Goal: Task Accomplishment & Management: Complete application form

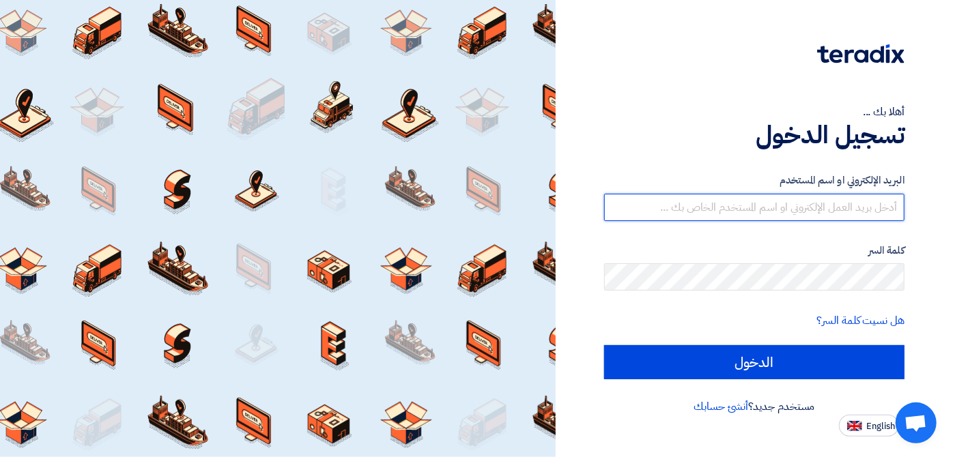
type input "italyaco2030@gmail.com"
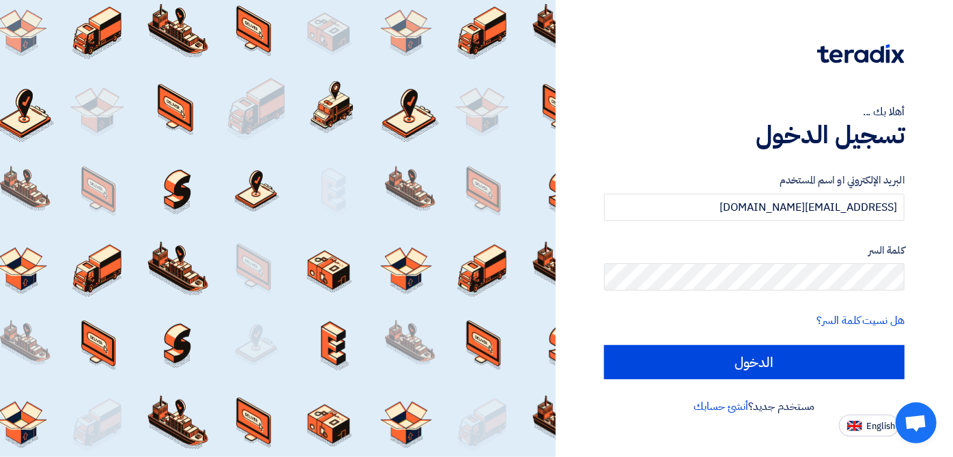
click at [773, 335] on form "البريد الإلكتروني او اسم المستخدم italyaco2030@gmail.com كلمة السر هل نسيت كلمة…" at bounding box center [754, 276] width 300 height 207
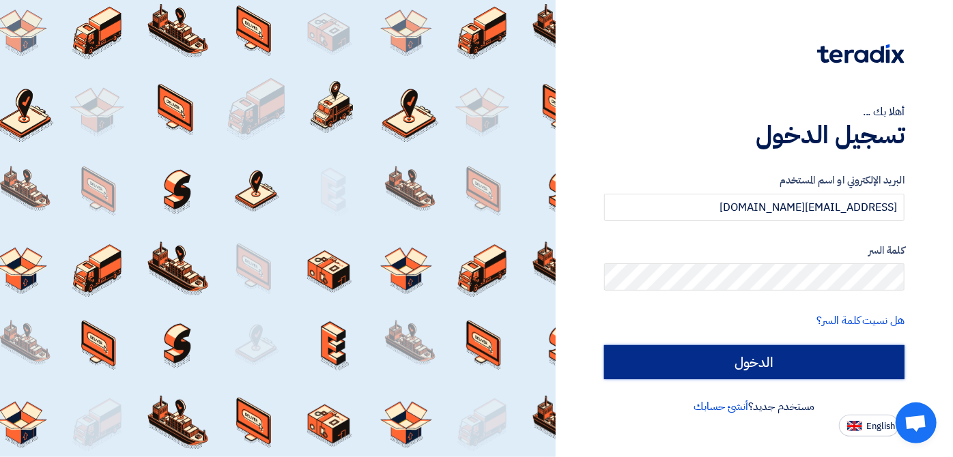
click at [771, 363] on input "الدخول" at bounding box center [754, 362] width 300 height 34
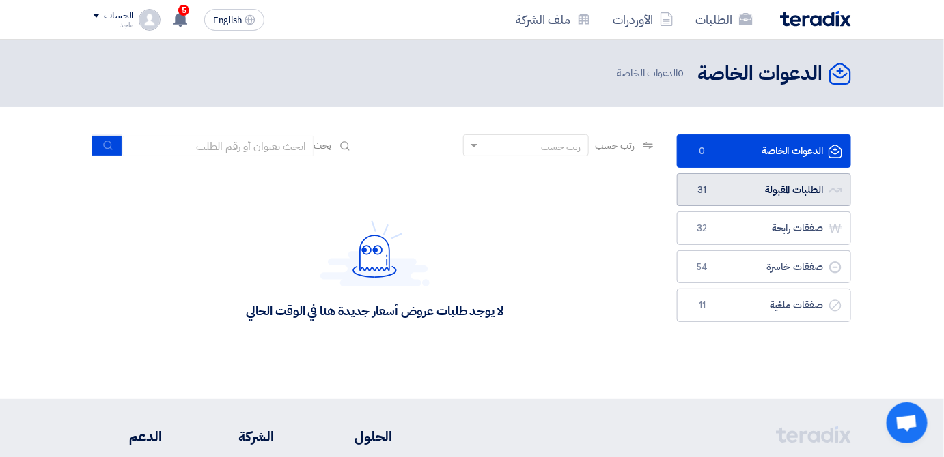
click at [692, 194] on link "الطلبات المقبولة الطلبات المقبولة 31" at bounding box center [764, 189] width 174 height 33
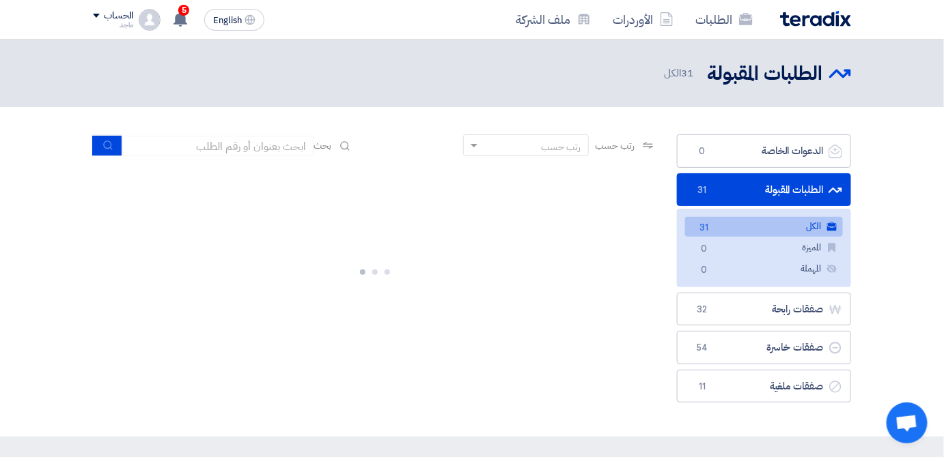
drag, startPoint x: 493, startPoint y: 211, endPoint x: 453, endPoint y: 173, distance: 55.1
click at [453, 173] on div at bounding box center [374, 269] width 563 height 205
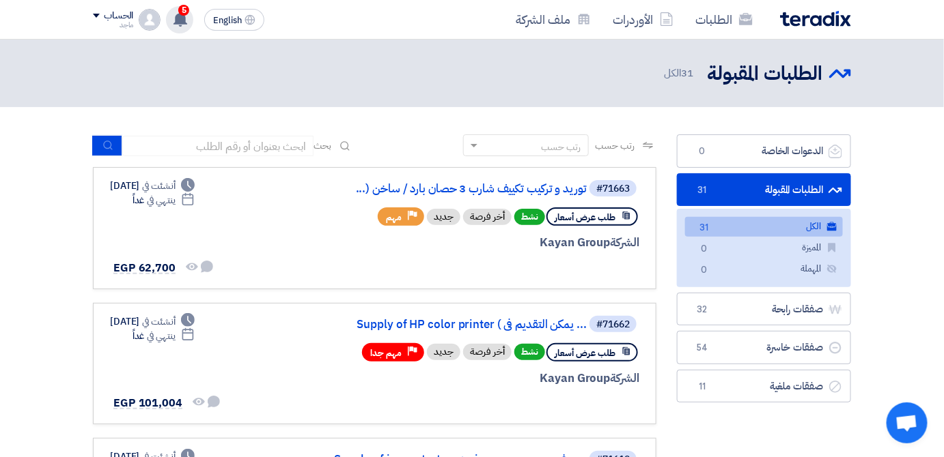
click at [182, 5] on span "5" at bounding box center [183, 10] width 11 height 11
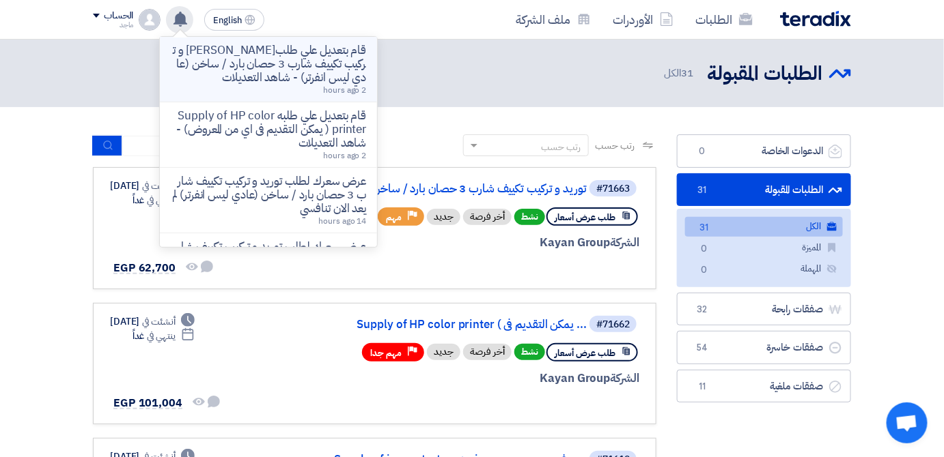
click at [290, 75] on p "قام بتعديل علي طلبه توريد و تركيب تكييف شارب 3 حصان بارد / ساخن (عادي ليس انفرت…" at bounding box center [268, 64] width 195 height 41
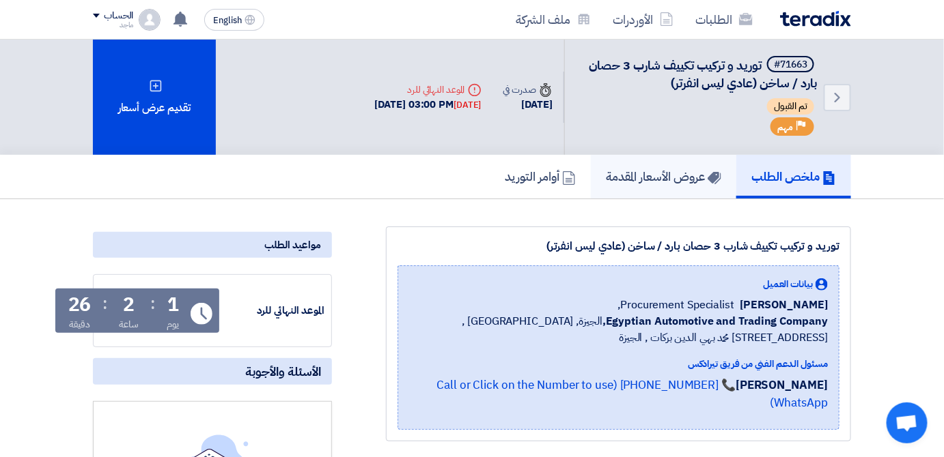
click at [672, 164] on link "عروض الأسعار المقدمة" at bounding box center [663, 177] width 145 height 44
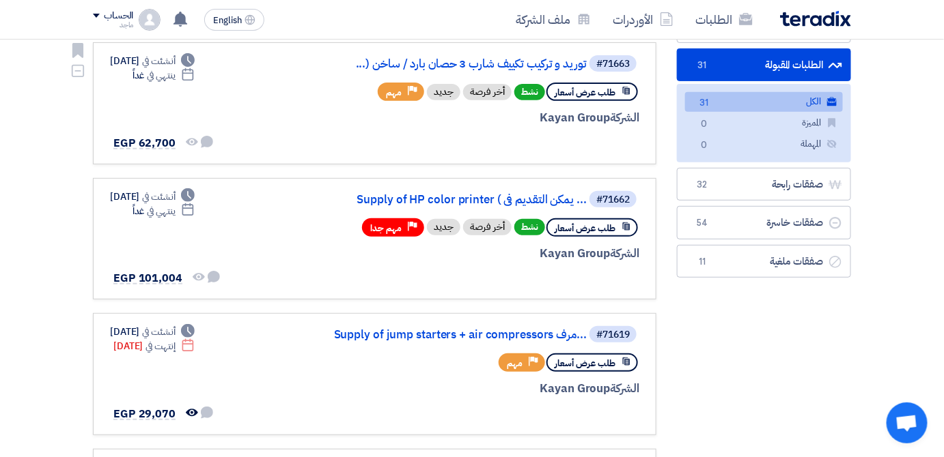
scroll to position [131, 0]
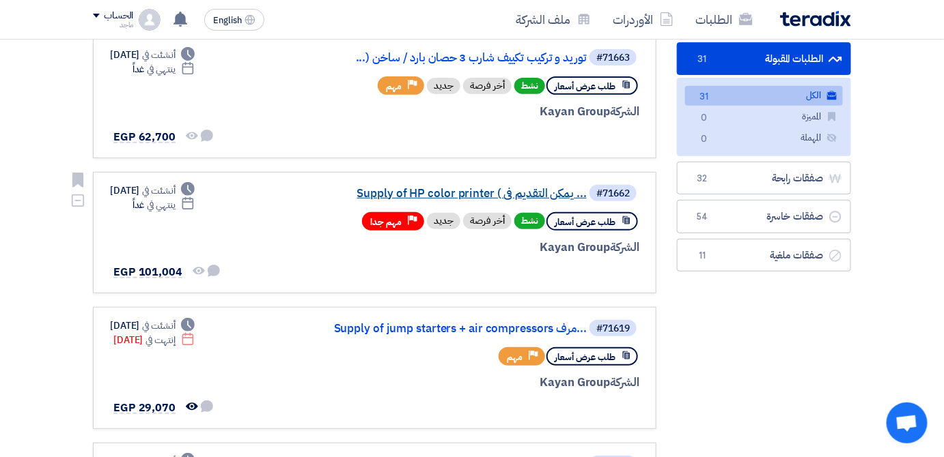
click at [480, 188] on link "Supply of HP color printer ( يمكن التقديم فى ..." at bounding box center [449, 194] width 273 height 12
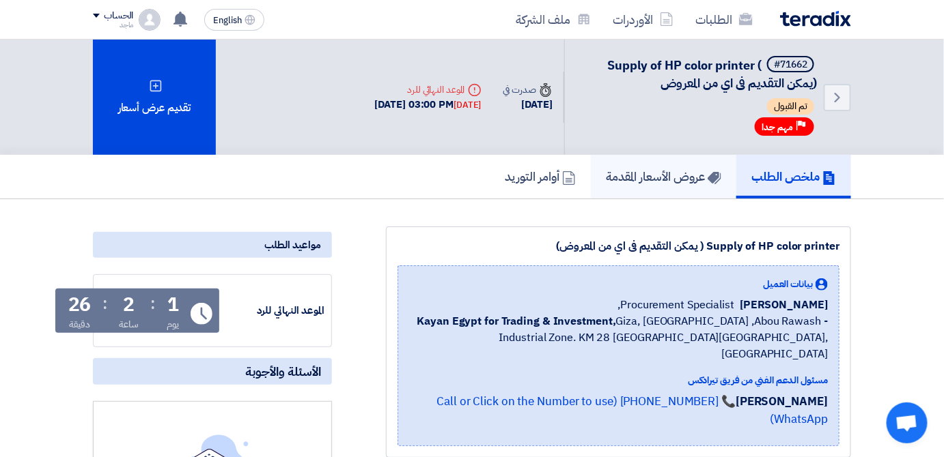
click at [677, 191] on link "عروض الأسعار المقدمة" at bounding box center [663, 177] width 145 height 44
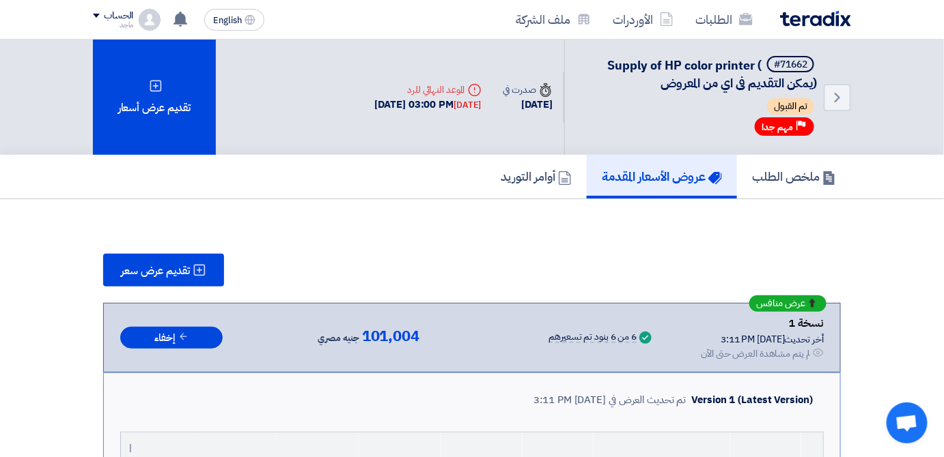
click at [677, 191] on link "عروض الأسعار المقدمة" at bounding box center [662, 177] width 150 height 44
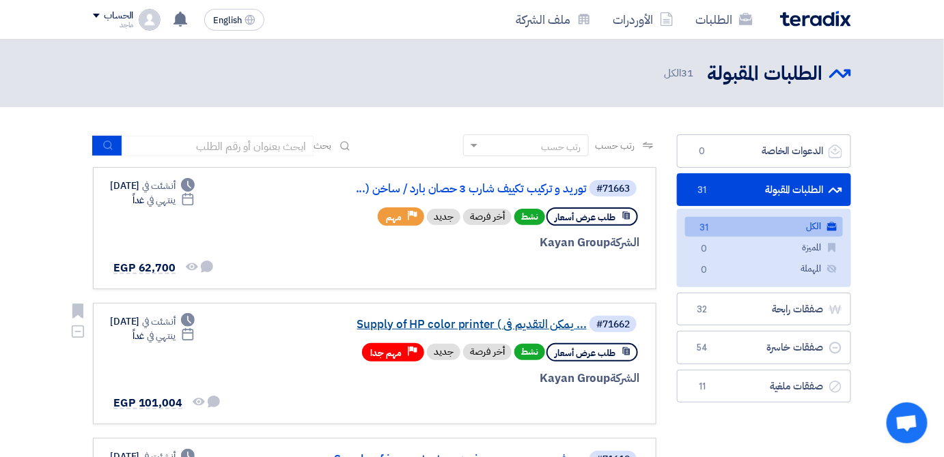
click at [457, 321] on link "Supply of HP color printer ( يمكن التقديم فى ..." at bounding box center [449, 325] width 273 height 12
click at [393, 186] on link "توريد و تركيب تكييف شارب 3 حصان بارد / ساخن (..." at bounding box center [449, 189] width 273 height 12
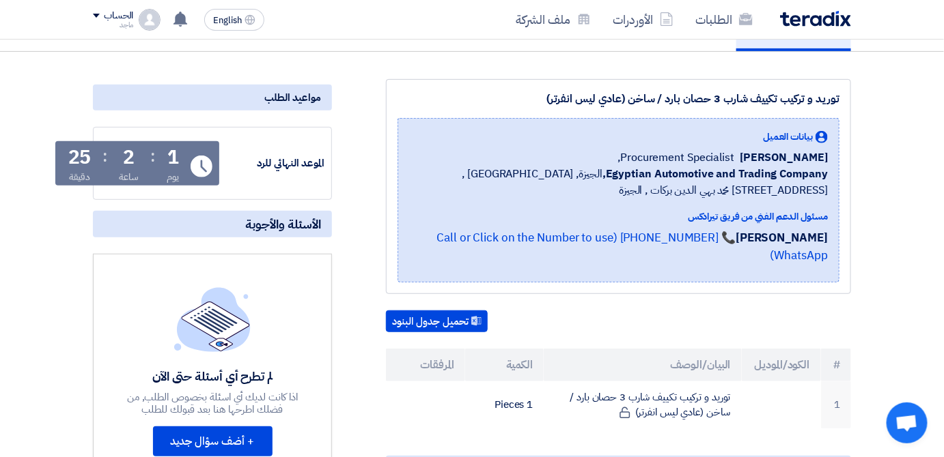
scroll to position [168, 0]
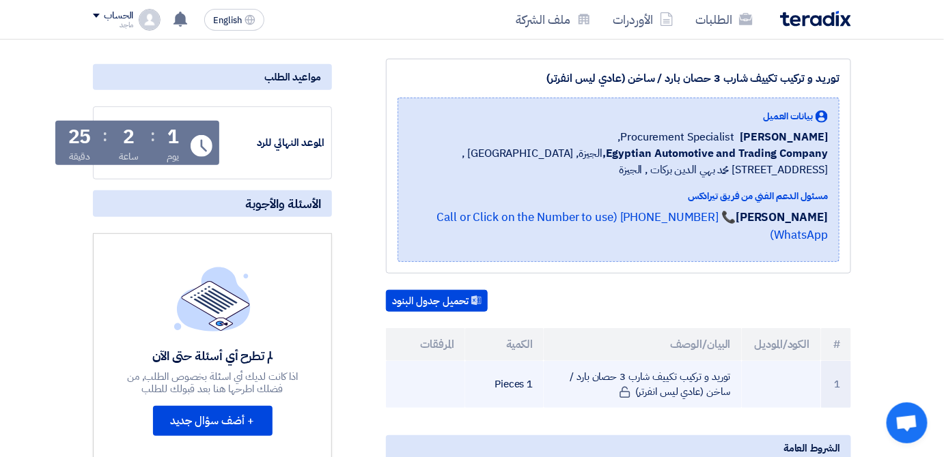
click at [691, 361] on td "توريد و تركيب تكييف شارب 3 حصان بارد / ساخن (عادي ليس انفرتر)" at bounding box center [641, 384] width 197 height 47
drag, startPoint x: 729, startPoint y: 354, endPoint x: 636, endPoint y: 371, distance: 95.1
click at [636, 371] on td "توريد و تركيب تكييف شارب 3 حصان بارد / ساخن (عادي ليس انفرتر)" at bounding box center [641, 384] width 197 height 47
copy td "توريد و تركيب تكييف شارب 3 حصان بارد / ساخن (عادي ليس انفرتر"
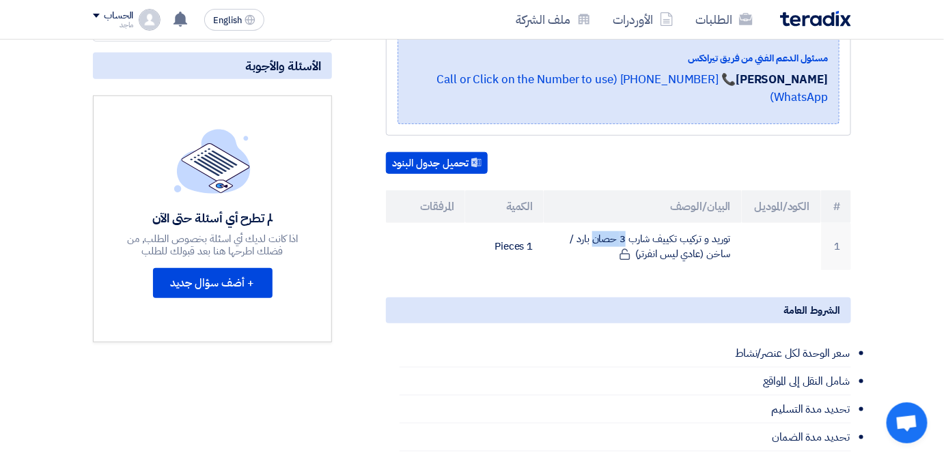
scroll to position [311, 0]
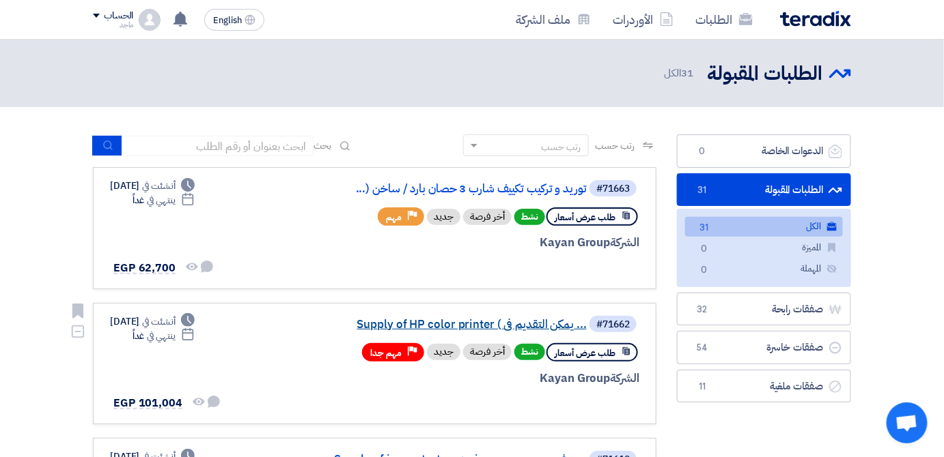
click at [481, 320] on link "Supply of HP color printer ( يمكن التقديم فى ..." at bounding box center [449, 325] width 273 height 12
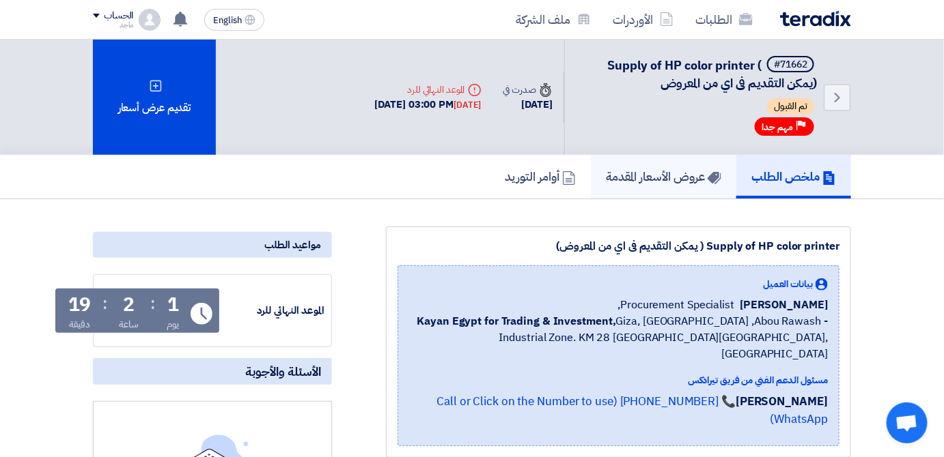
click at [677, 179] on h5 "عروض الأسعار المقدمة" at bounding box center [663, 177] width 115 height 16
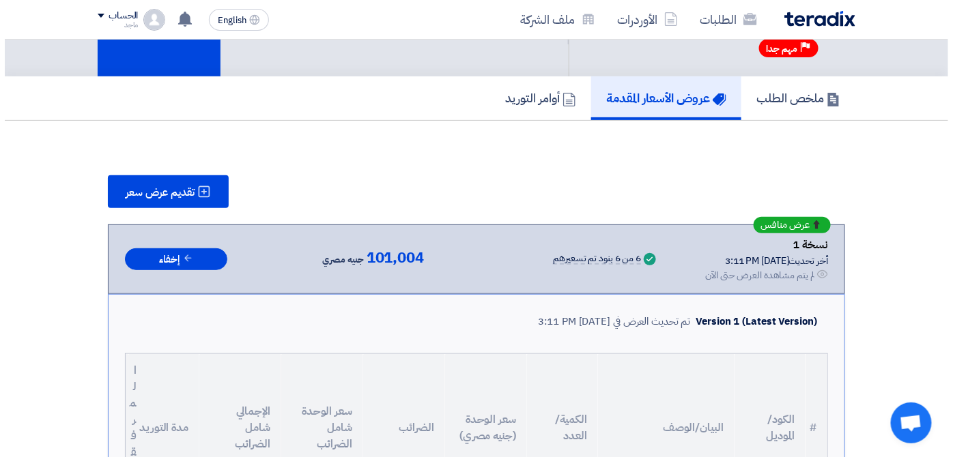
scroll to position [51, 0]
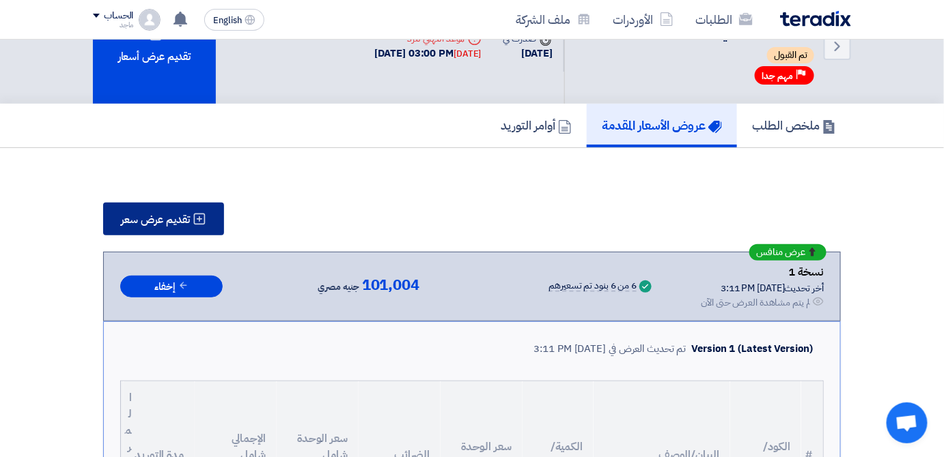
click at [160, 218] on span "تقديم عرض سعر" at bounding box center [155, 219] width 69 height 11
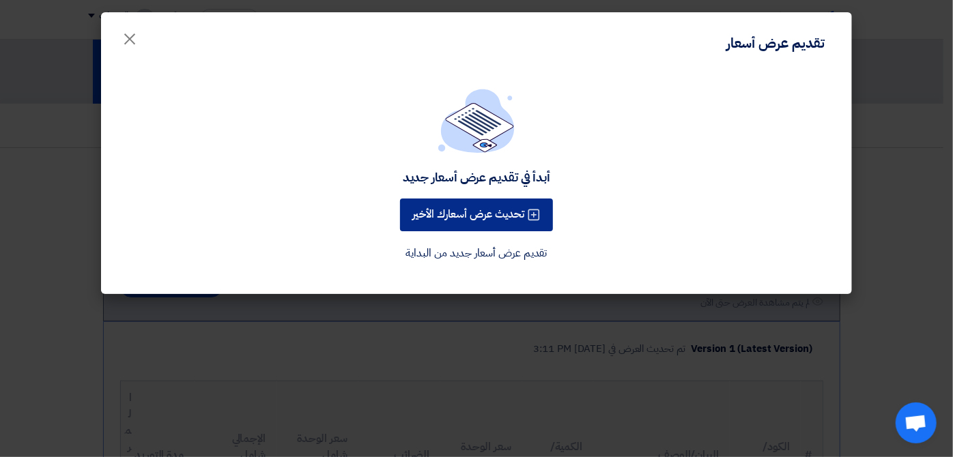
click at [405, 212] on button "تحديث عرض أسعارك الأخير" at bounding box center [476, 215] width 153 height 33
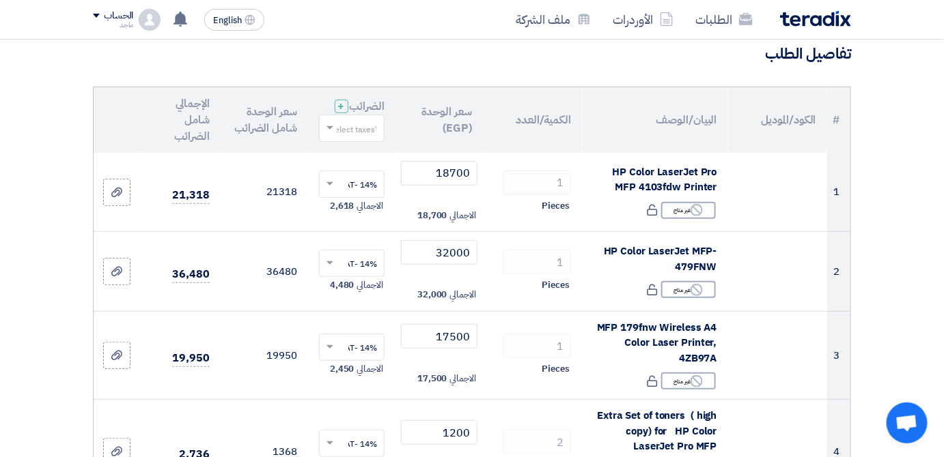
scroll to position [124, 0]
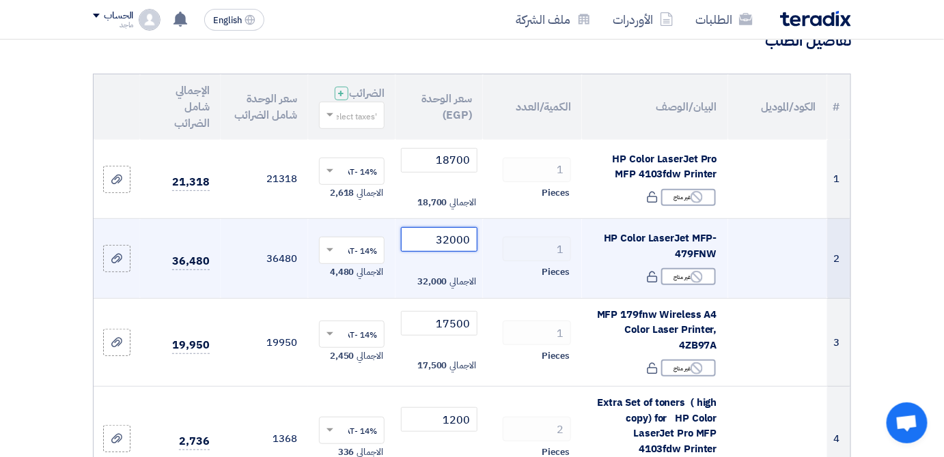
click at [427, 248] on input "32000" at bounding box center [439, 239] width 76 height 25
type input "3"
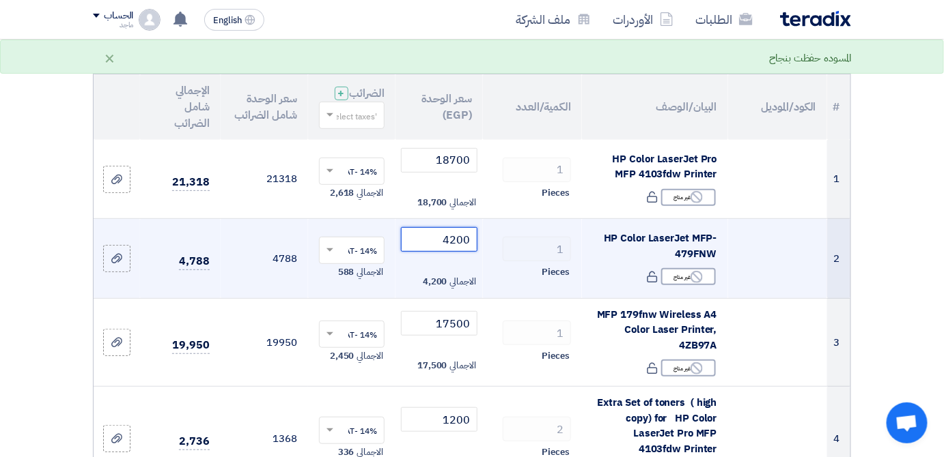
type input "42000"
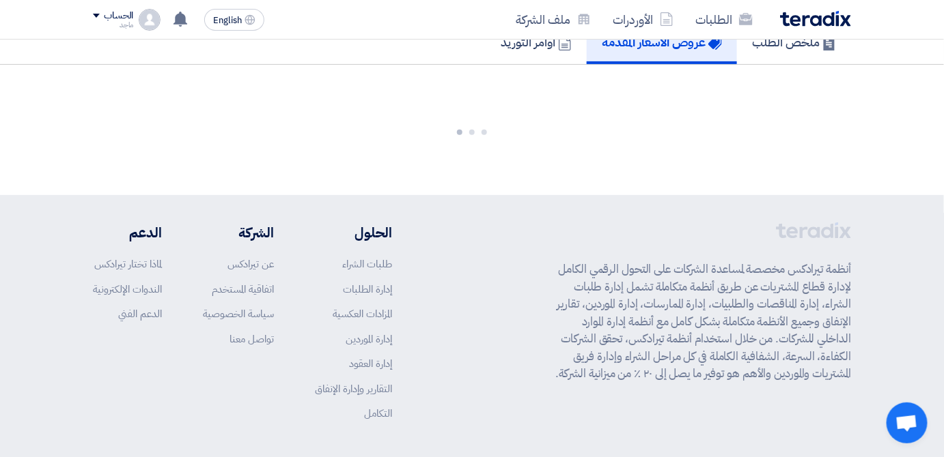
scroll to position [1160, 0]
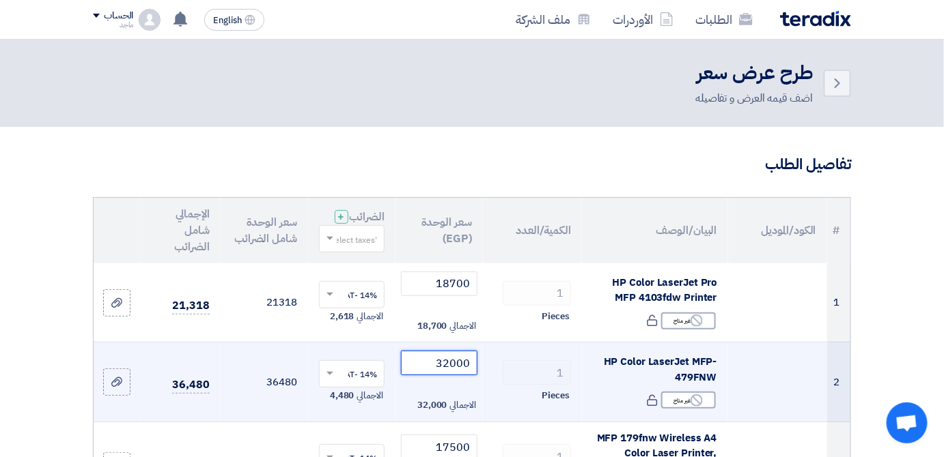
click at [412, 376] on input "32000" at bounding box center [439, 363] width 76 height 25
type input "3"
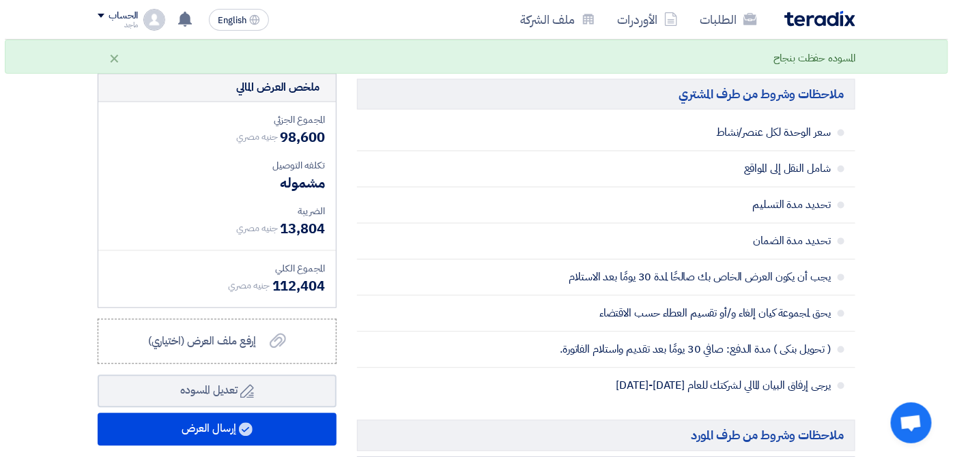
scroll to position [817, 0]
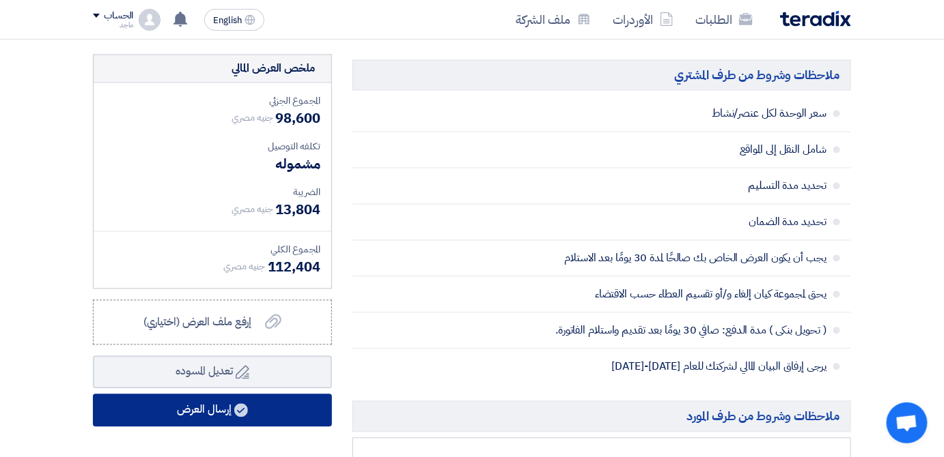
type input "42000"
click at [246, 427] on button "إرسال العرض" at bounding box center [212, 411] width 239 height 33
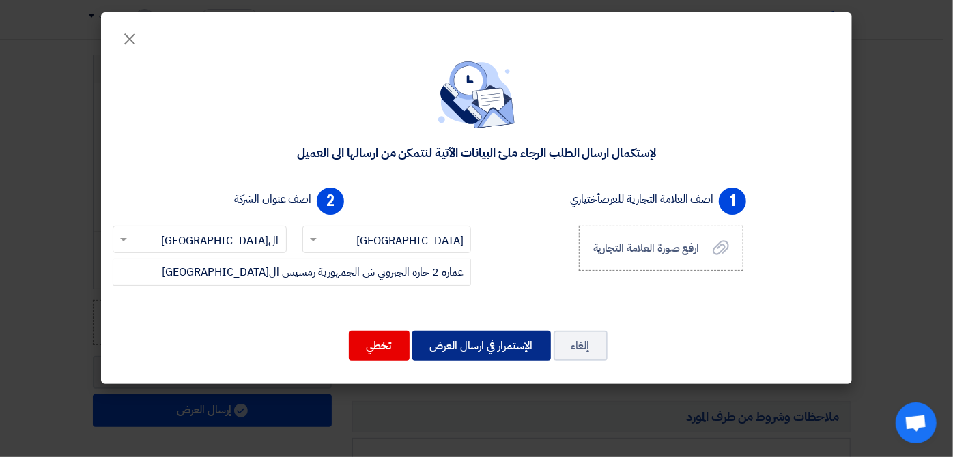
click at [447, 350] on button "الإستمرار في ارسال العرض" at bounding box center [481, 346] width 139 height 30
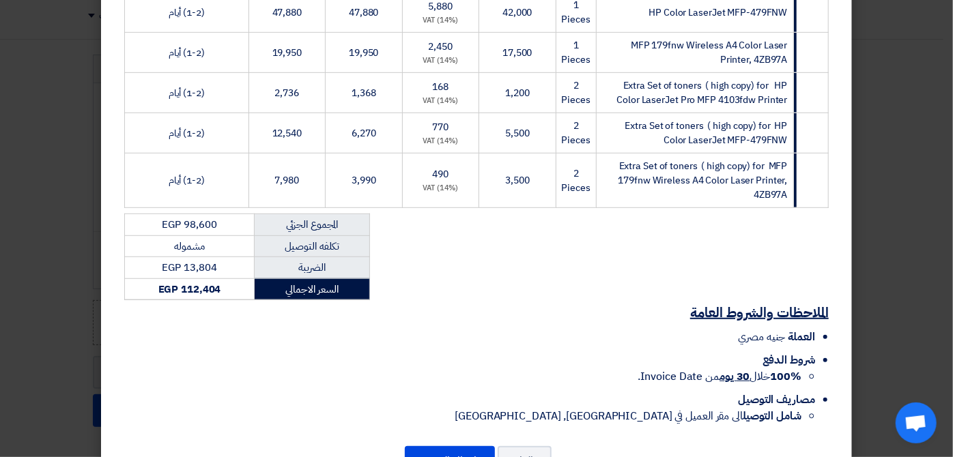
scroll to position [369, 0]
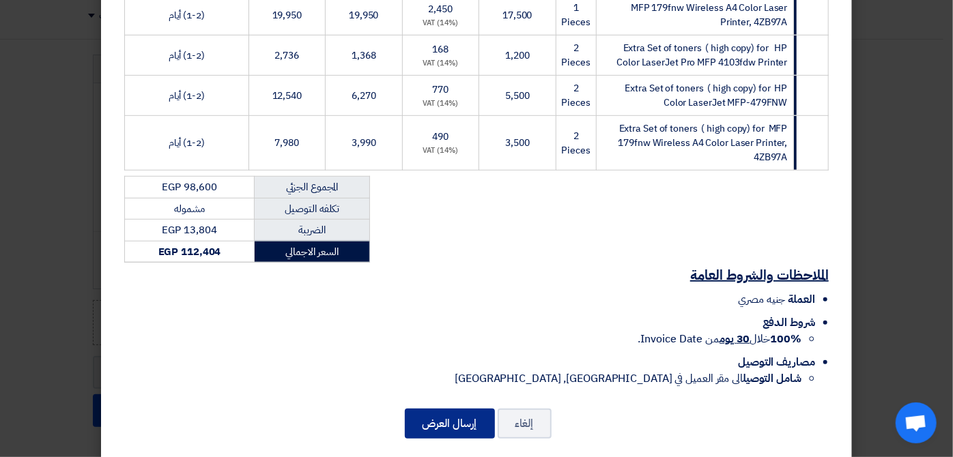
click at [446, 409] on button "إرسال العرض" at bounding box center [450, 424] width 90 height 30
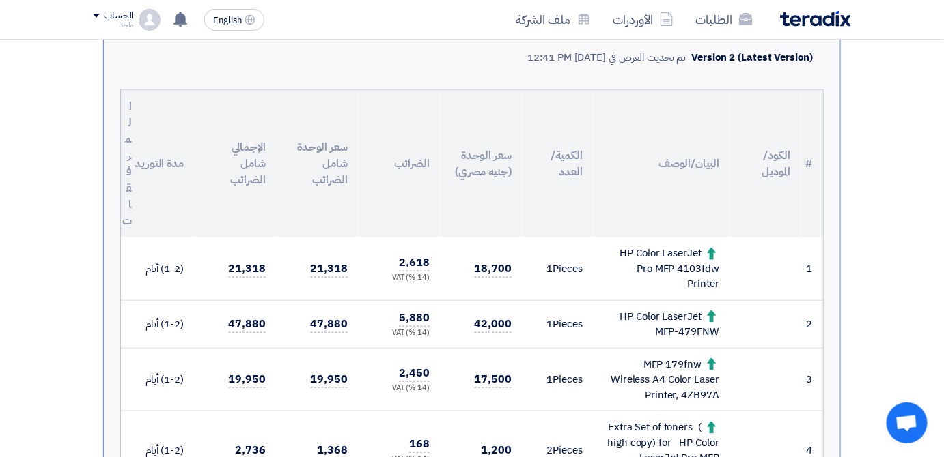
scroll to position [382, 0]
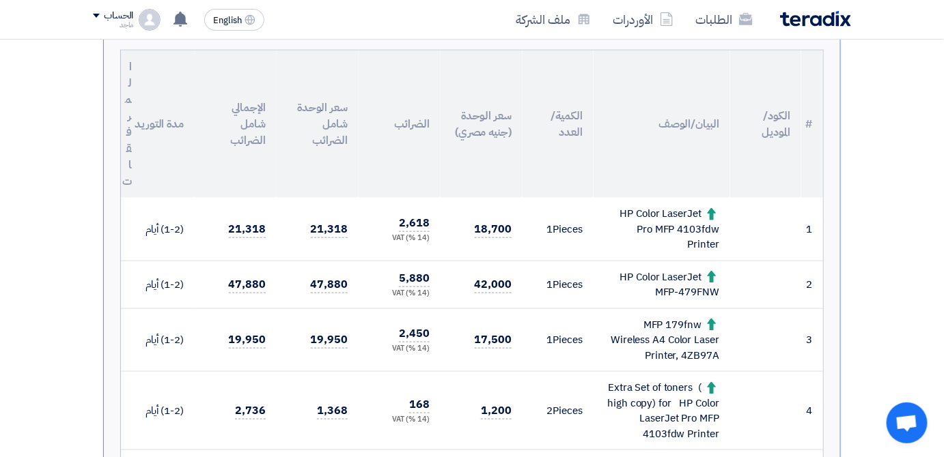
click at [235, 144] on th "الإجمالي شامل الضرائب" at bounding box center [236, 124] width 82 height 147
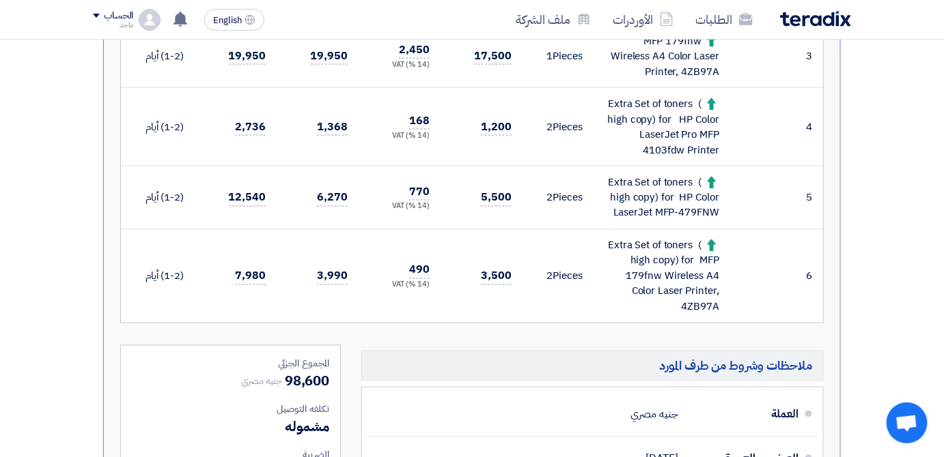
scroll to position [667, 0]
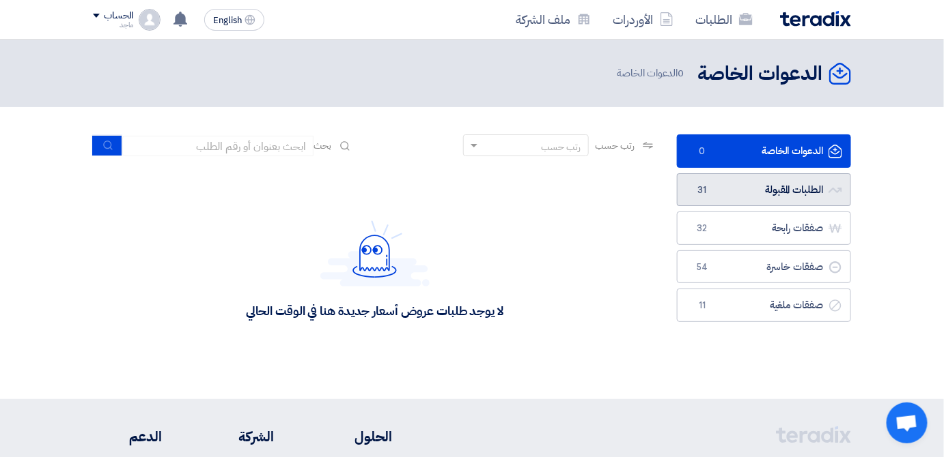
click at [699, 195] on span "31" at bounding box center [702, 191] width 16 height 14
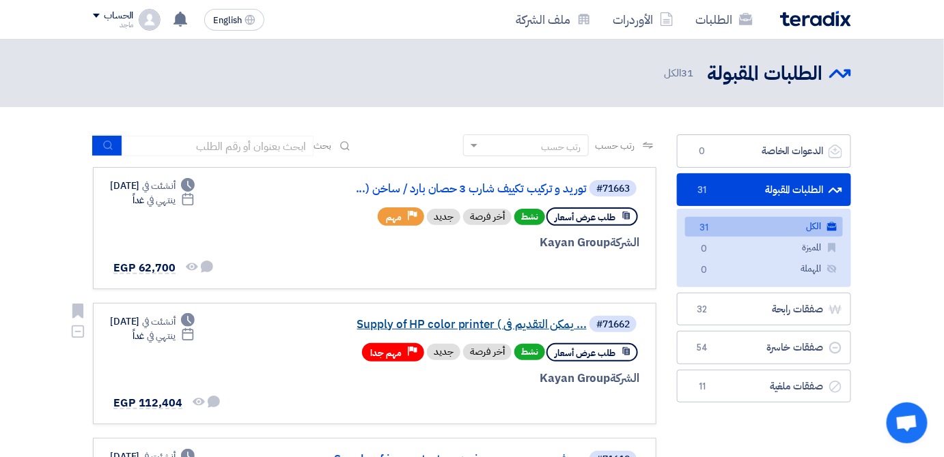
click at [438, 321] on link "Supply of HP color printer ( يمكن التقديم فى ..." at bounding box center [449, 325] width 273 height 12
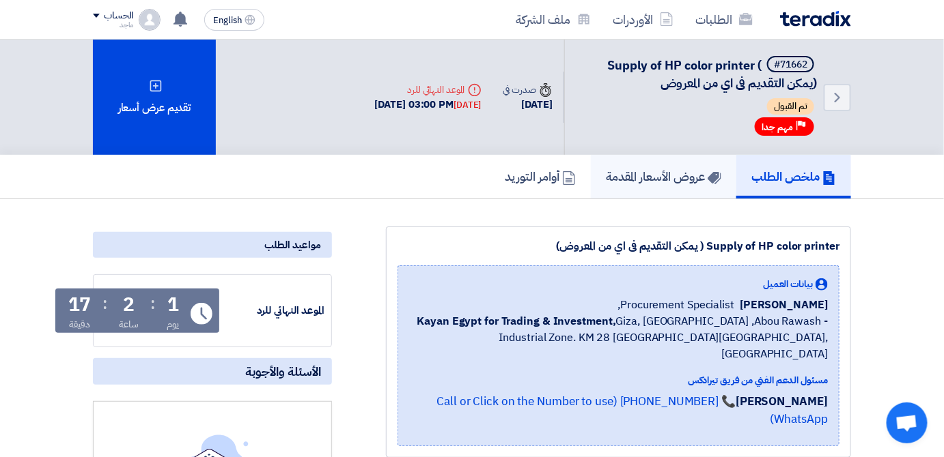
click at [593, 173] on link "عروض الأسعار المقدمة" at bounding box center [663, 177] width 145 height 44
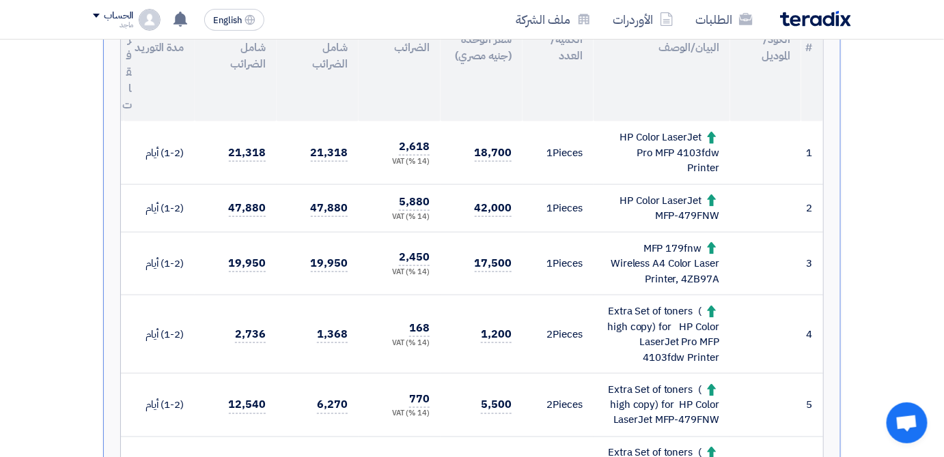
scroll to position [463, 0]
